Goal: Task Accomplishment & Management: Manage account settings

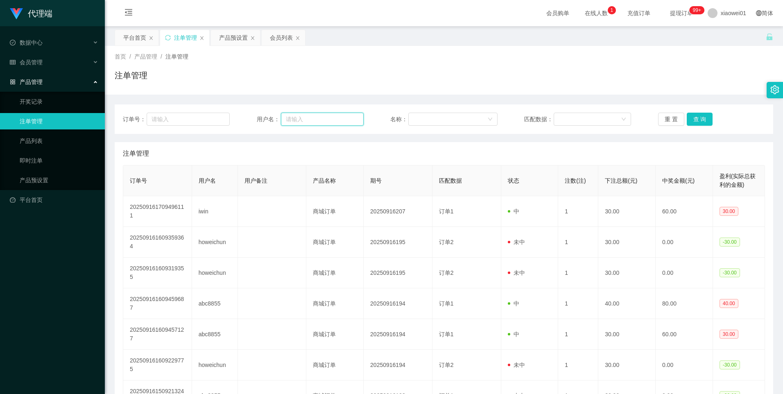
click at [319, 121] on input "text" at bounding box center [322, 119] width 83 height 13
paste input "yongsent"
type input "yongsent"
click at [703, 119] on button "查 询" at bounding box center [700, 119] width 26 height 13
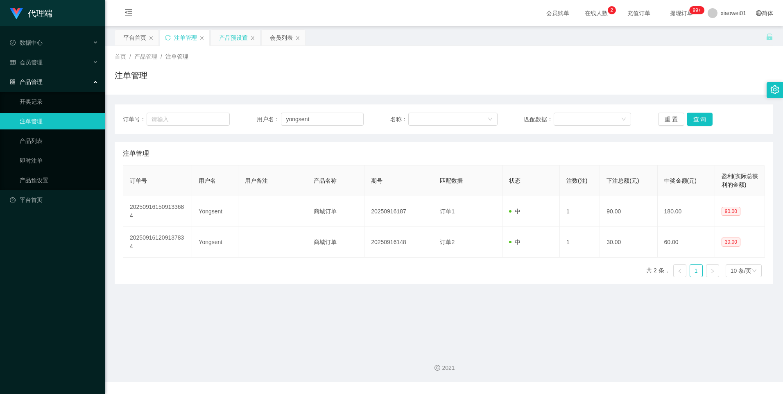
click at [227, 36] on div "产品预设置" at bounding box center [233, 38] width 29 height 16
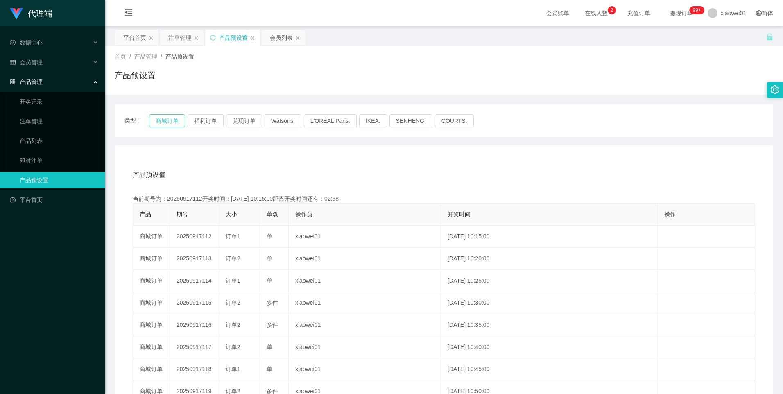
click at [161, 120] on button "商城订单" at bounding box center [167, 120] width 36 height 13
click at [165, 119] on button "商城订单" at bounding box center [167, 120] width 36 height 13
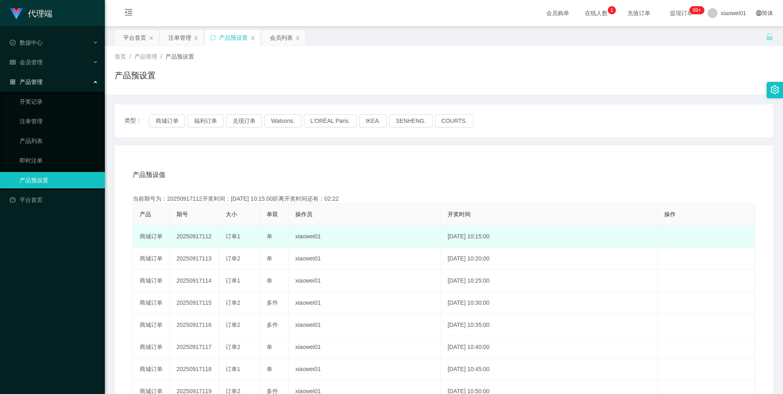
click at [197, 239] on td "20250917112" at bounding box center [194, 237] width 49 height 22
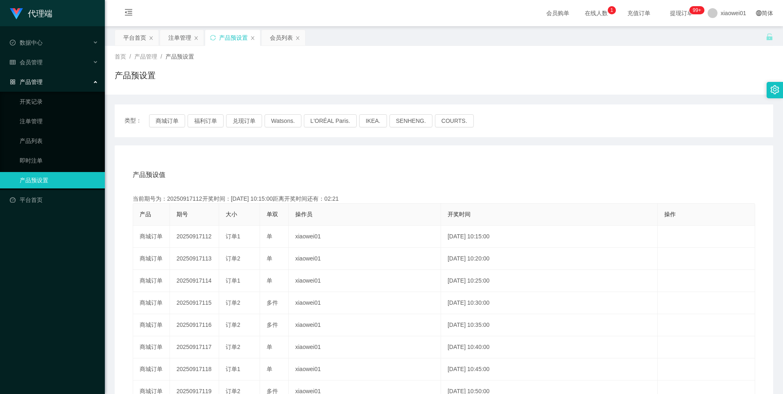
copy td "20250917112"
drag, startPoint x: 186, startPoint y: 37, endPoint x: 194, endPoint y: 43, distance: 10.2
click at [186, 37] on div "注单管理" at bounding box center [179, 38] width 23 height 16
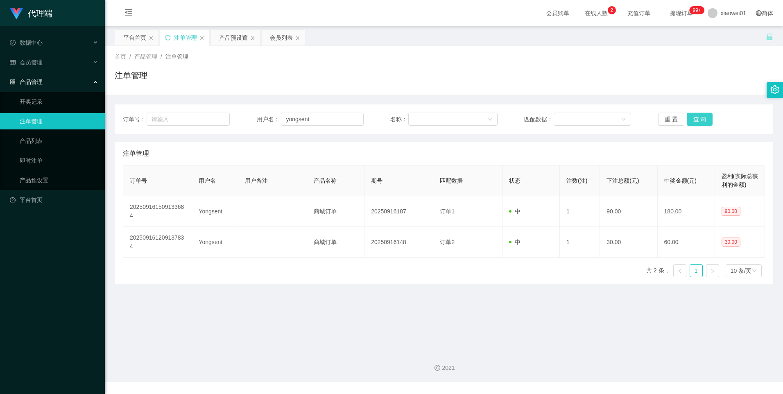
click at [697, 120] on button "查 询" at bounding box center [700, 119] width 26 height 13
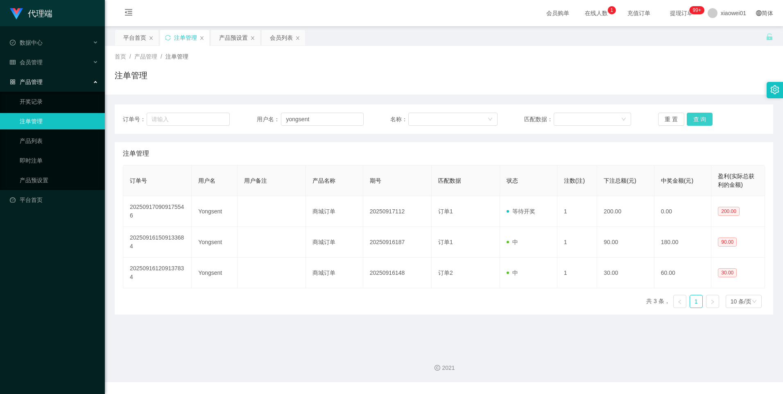
click at [694, 120] on button "查 询" at bounding box center [700, 119] width 26 height 13
click at [229, 34] on div "产品预设置" at bounding box center [233, 38] width 29 height 16
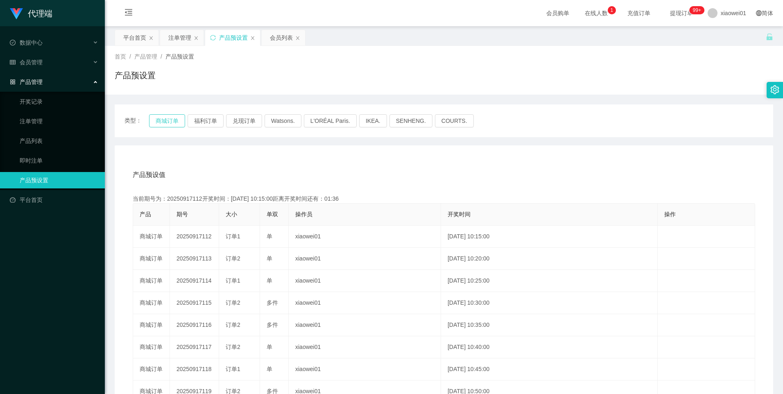
click at [166, 117] on button "商城订单" at bounding box center [167, 120] width 36 height 13
drag, startPoint x: 179, startPoint y: 38, endPoint x: 201, endPoint y: 50, distance: 24.9
click at [179, 38] on div "注单管理" at bounding box center [179, 38] width 23 height 16
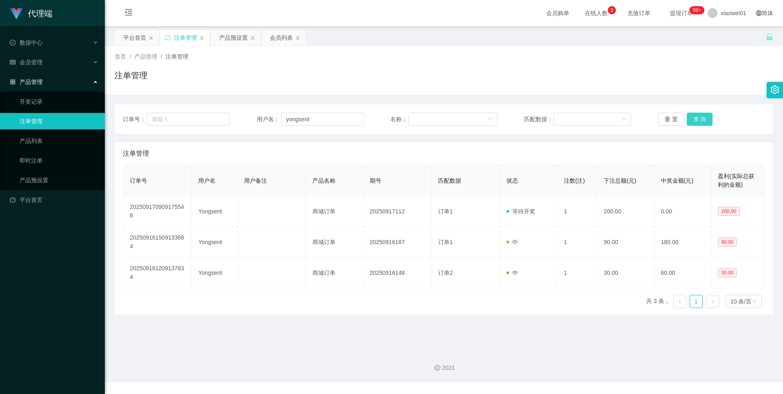
click at [691, 121] on button "查 询" at bounding box center [700, 119] width 26 height 13
click at [698, 119] on button "查 询" at bounding box center [700, 119] width 26 height 13
click at [237, 38] on div "产品预设置" at bounding box center [233, 38] width 29 height 16
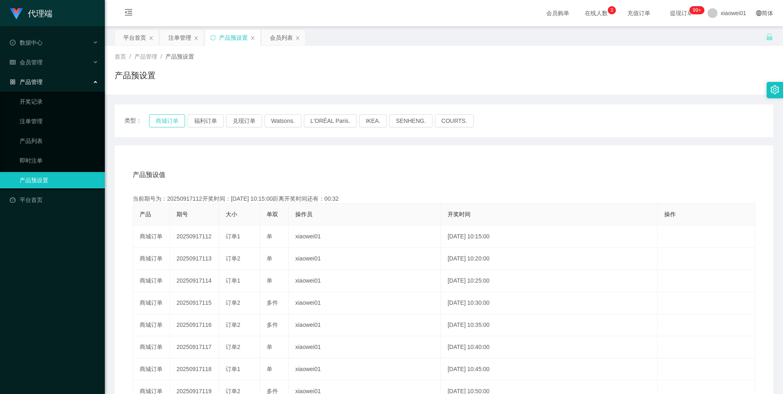
click at [170, 123] on button "商城订单" at bounding box center [167, 120] width 36 height 13
click at [169, 117] on button "商城订单" at bounding box center [167, 120] width 36 height 13
click at [167, 120] on button "商城订单" at bounding box center [167, 120] width 36 height 13
click at [178, 37] on div "注单管理" at bounding box center [179, 38] width 23 height 16
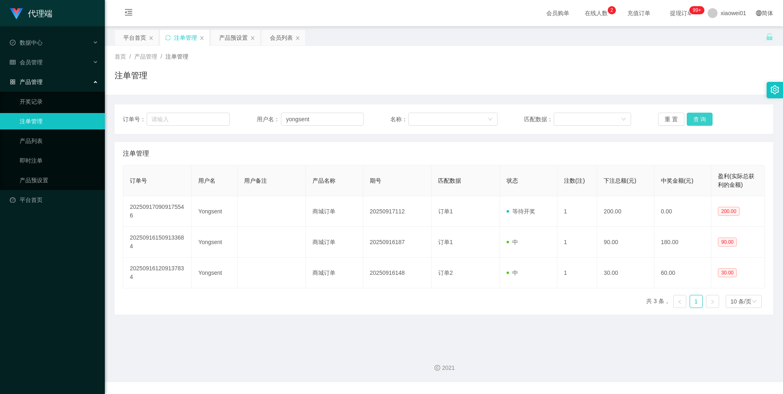
click at [707, 117] on button "查 询" at bounding box center [700, 119] width 26 height 13
click at [700, 118] on button "查 询" at bounding box center [700, 119] width 26 height 13
click at [692, 119] on button "查 询" at bounding box center [700, 119] width 26 height 13
drag, startPoint x: 690, startPoint y: 115, endPoint x: 692, endPoint y: 119, distance: 4.2
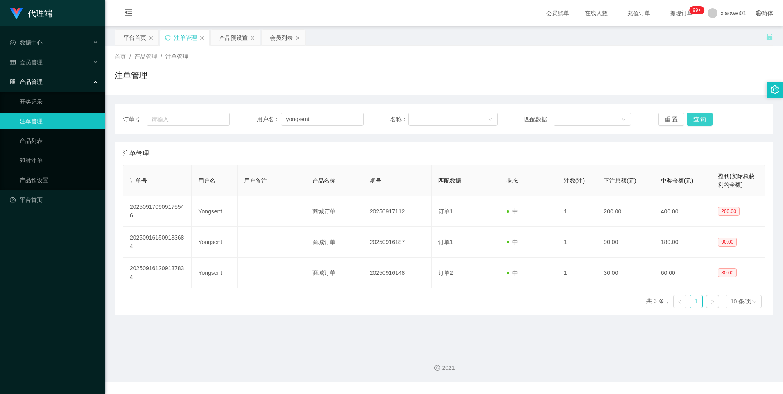
click at [690, 115] on button "查 询" at bounding box center [700, 119] width 26 height 13
click at [228, 38] on div "产品预设置" at bounding box center [233, 38] width 29 height 16
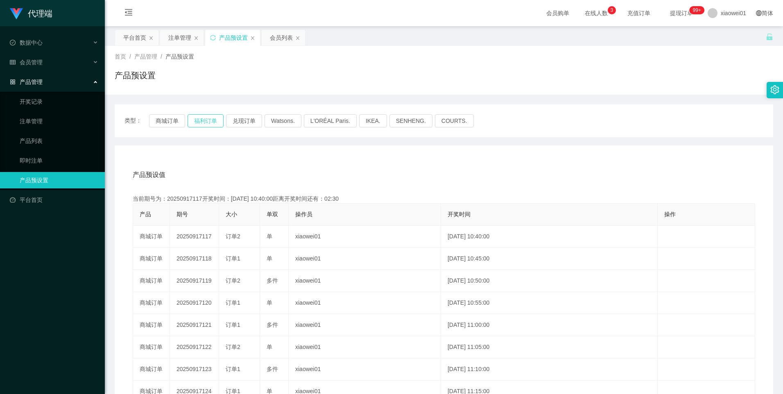
click at [204, 117] on button "福利订单" at bounding box center [205, 120] width 36 height 13
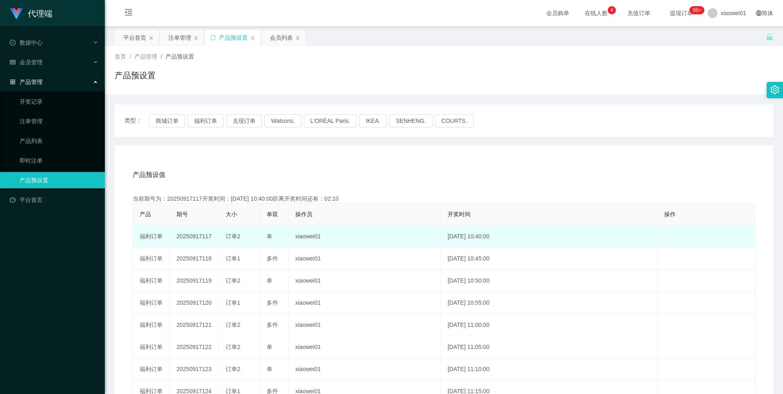
click at [187, 235] on td "20250917117" at bounding box center [194, 237] width 49 height 22
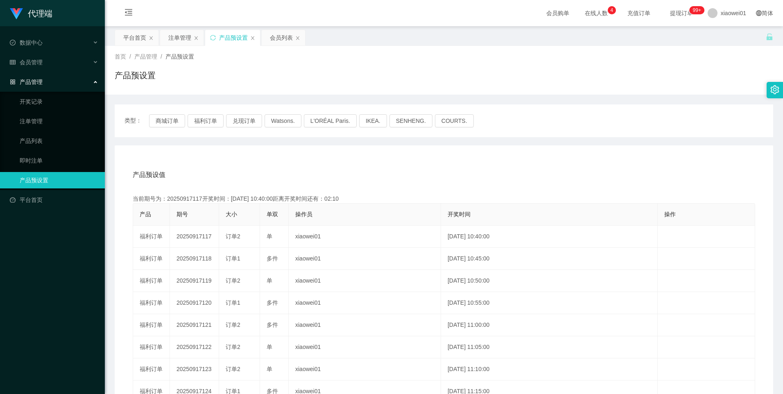
copy td "20250917117"
click at [208, 118] on button "福利订单" at bounding box center [205, 120] width 36 height 13
click at [181, 42] on div "注单管理" at bounding box center [179, 38] width 23 height 16
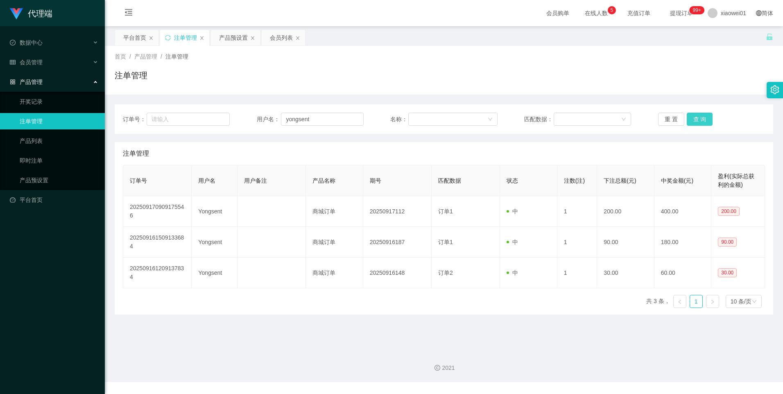
click at [691, 121] on button "查 询" at bounding box center [700, 119] width 26 height 13
click at [694, 121] on button "查 询" at bounding box center [700, 119] width 26 height 13
click at [696, 117] on button "查 询" at bounding box center [700, 119] width 26 height 13
click at [691, 122] on button "查 询" at bounding box center [700, 119] width 26 height 13
click at [703, 120] on button "查 询" at bounding box center [700, 119] width 26 height 13
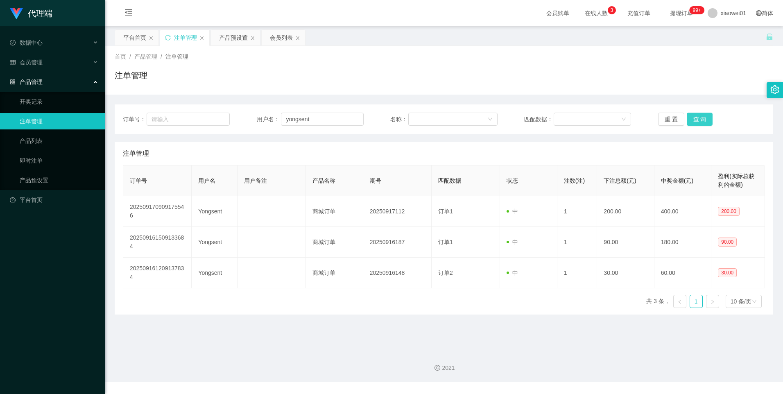
click at [703, 120] on button "查 询" at bounding box center [700, 119] width 26 height 13
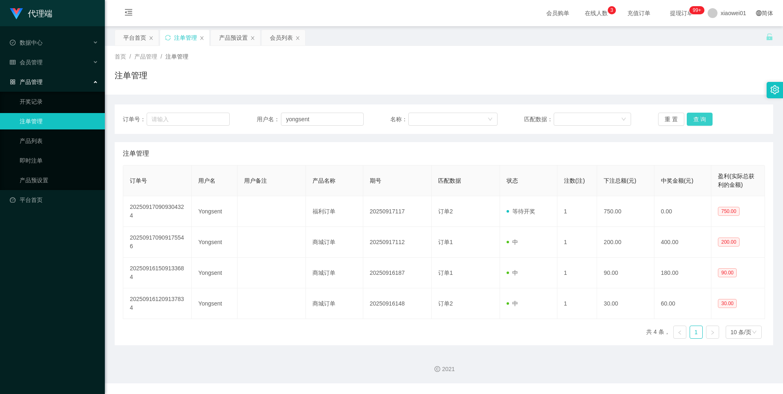
click at [703, 120] on button "查 询" at bounding box center [700, 119] width 26 height 13
click at [693, 116] on button "查 询" at bounding box center [700, 119] width 26 height 13
click at [324, 121] on input "yongsent" at bounding box center [322, 119] width 83 height 13
click at [275, 34] on div "会员列表" at bounding box center [281, 38] width 23 height 16
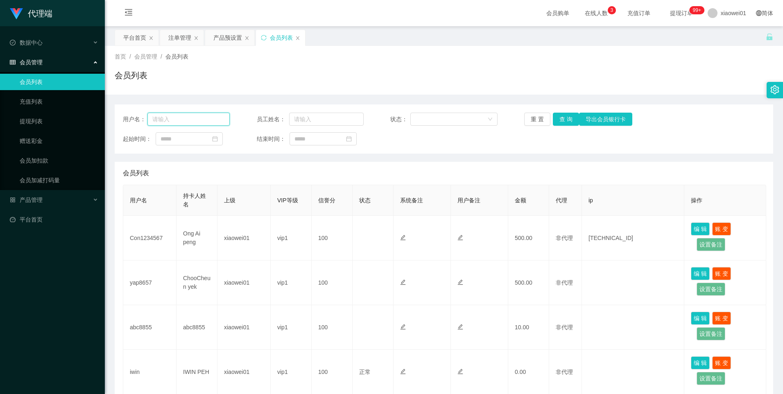
drag, startPoint x: 206, startPoint y: 121, endPoint x: 218, endPoint y: 121, distance: 11.5
click at [206, 121] on input "text" at bounding box center [188, 119] width 83 height 13
paste input "yongsent"
type input "yongsent"
click at [566, 120] on button "查 询" at bounding box center [566, 119] width 26 height 13
